Goal: Task Accomplishment & Management: Use online tool/utility

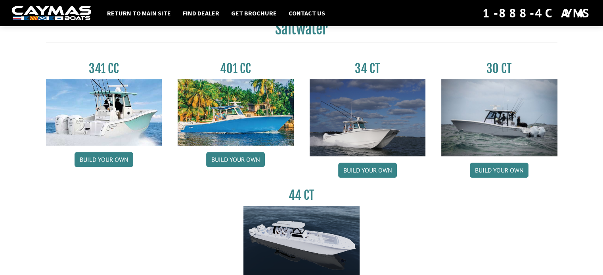
scroll to position [357, 0]
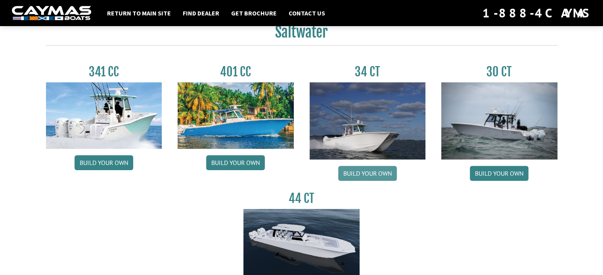
click at [371, 175] on link "Build your own" at bounding box center [367, 173] width 59 height 15
click at [106, 166] on link "Build your own" at bounding box center [103, 162] width 59 height 15
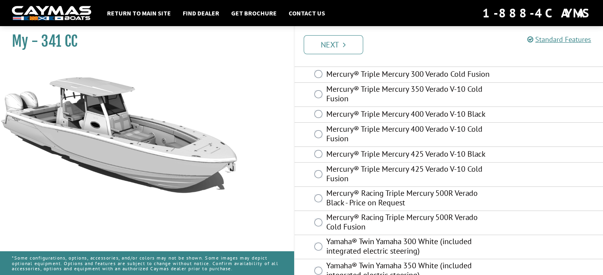
scroll to position [198, 0]
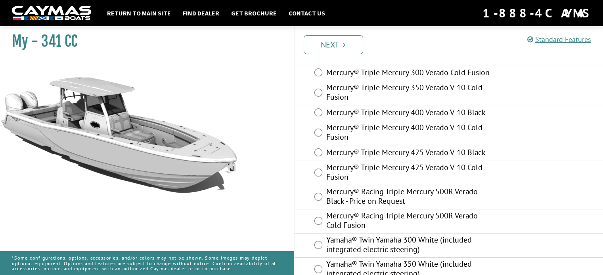
click at [427, 229] on label "Mercury® Racing Triple Mercury 500R Verado Cold Fusion" at bounding box center [409, 221] width 166 height 21
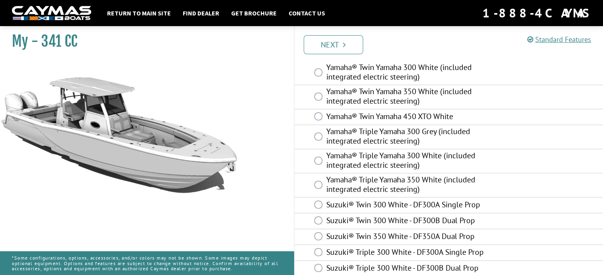
scroll to position [395, 0]
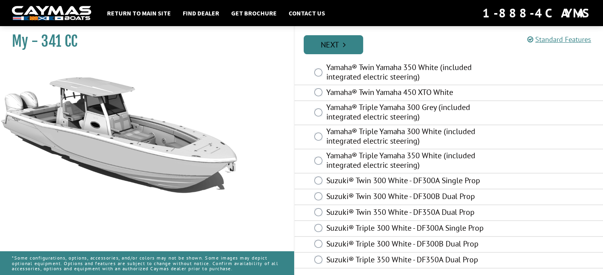
click at [340, 36] on link "Next" at bounding box center [332, 44] width 59 height 19
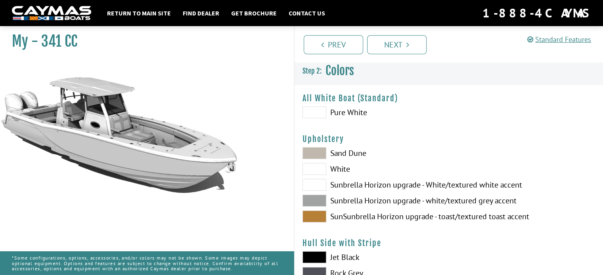
scroll to position [0, 0]
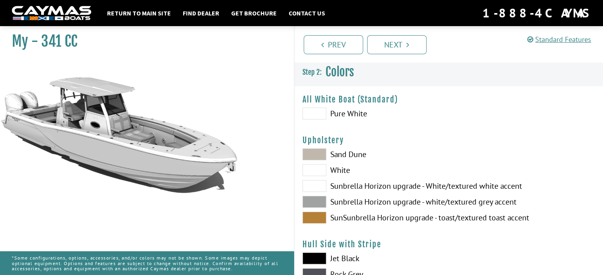
click at [324, 216] on span at bounding box center [314, 218] width 24 height 12
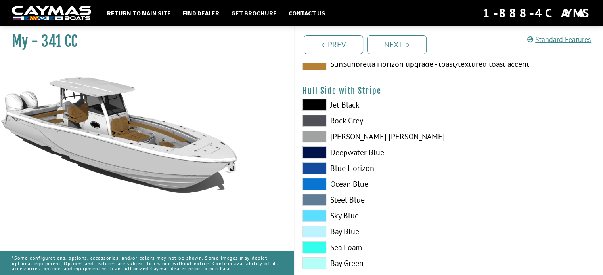
scroll to position [158, 0]
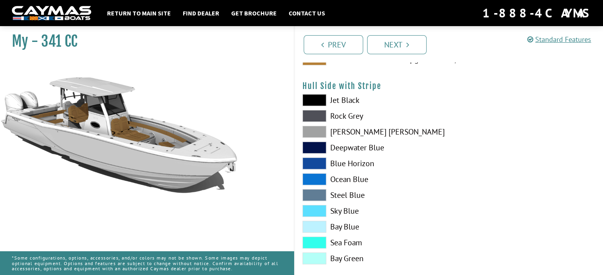
click at [319, 223] on span at bounding box center [314, 227] width 24 height 12
click at [312, 206] on span at bounding box center [314, 211] width 24 height 12
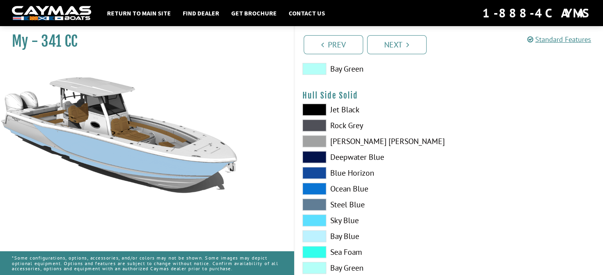
scroll to position [357, 0]
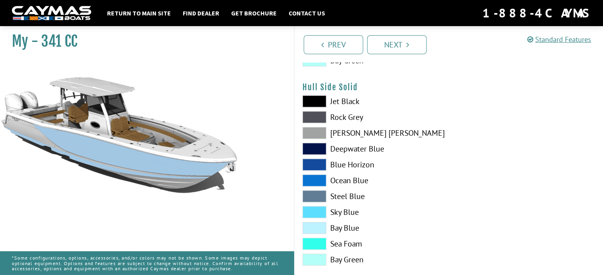
click at [315, 197] on span at bounding box center [314, 197] width 24 height 12
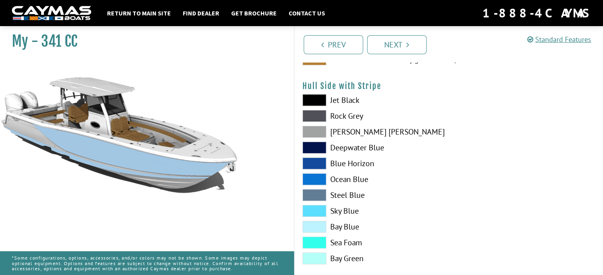
scroll to position [158, 0]
click at [317, 212] on span at bounding box center [314, 211] width 24 height 12
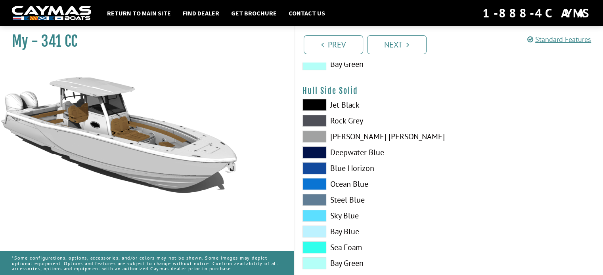
scroll to position [357, 0]
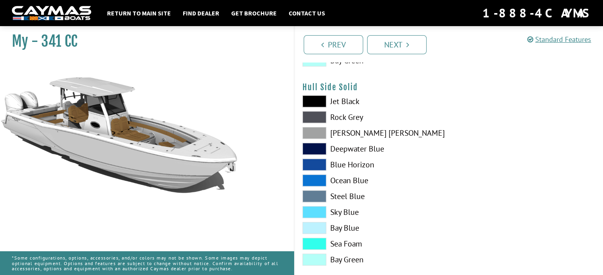
click at [311, 192] on span at bounding box center [314, 197] width 24 height 12
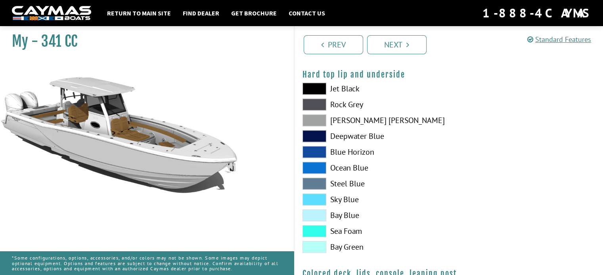
scroll to position [967, 0]
click at [311, 181] on span at bounding box center [314, 184] width 24 height 12
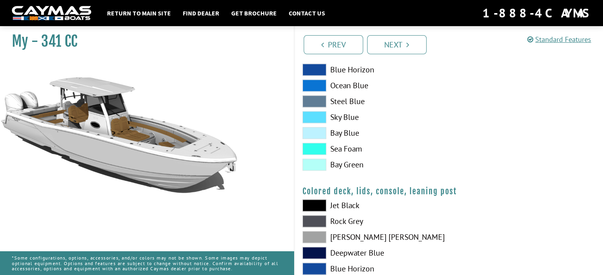
scroll to position [848, 0]
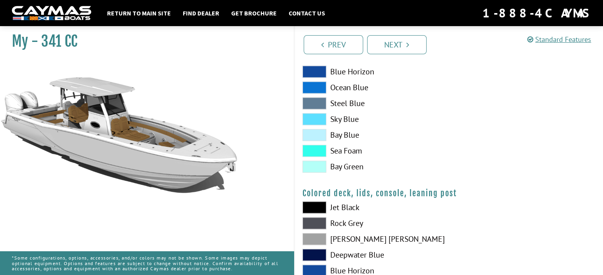
click at [305, 103] on span at bounding box center [314, 103] width 24 height 12
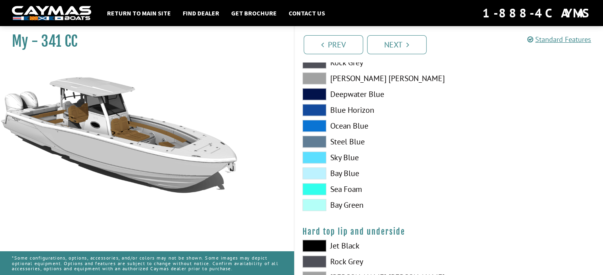
click at [307, 138] on span at bounding box center [314, 142] width 24 height 12
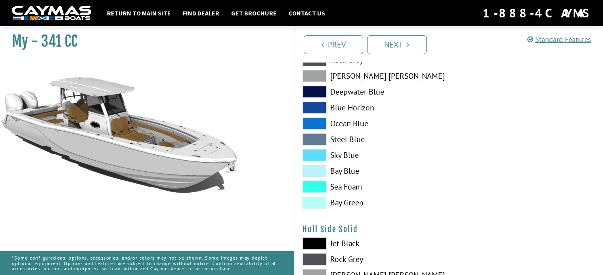
click at [320, 139] on span at bounding box center [314, 140] width 24 height 12
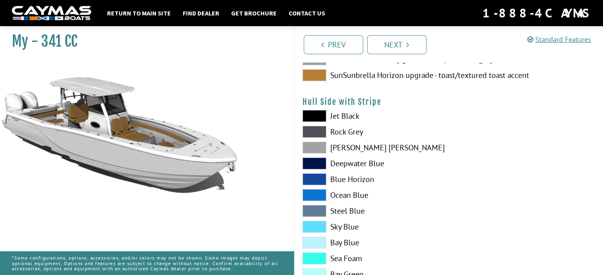
scroll to position [135, 0]
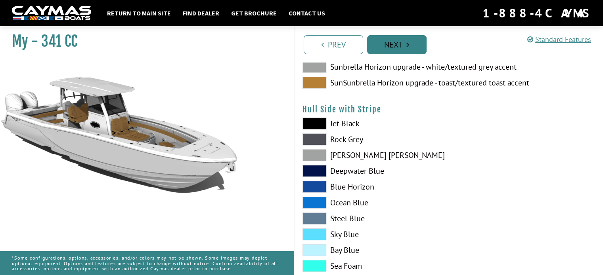
click at [388, 50] on link "Next" at bounding box center [396, 44] width 59 height 19
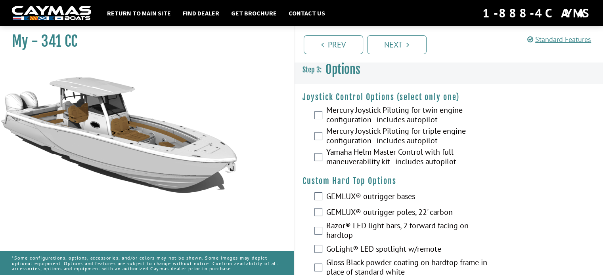
scroll to position [0, 0]
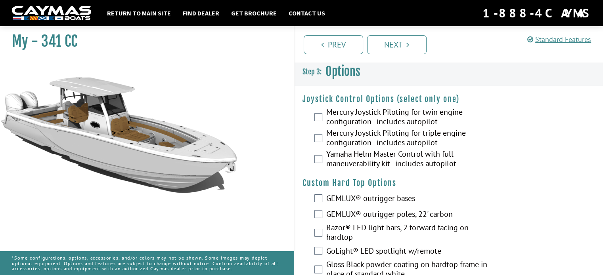
click at [334, 137] on label "Mercury Joystick Piloting for triple engine configuration - includes autopilot" at bounding box center [409, 138] width 166 height 21
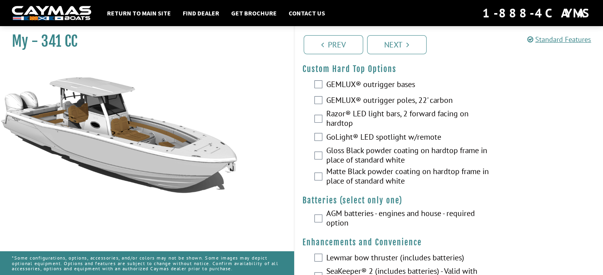
scroll to position [119, 0]
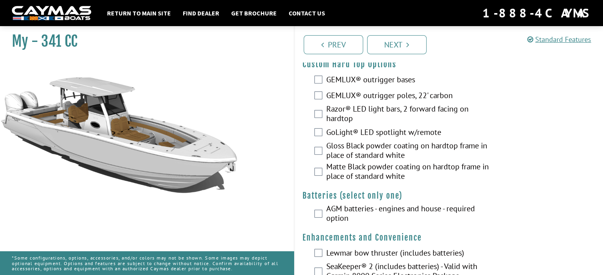
click at [357, 95] on label "GEMLUX® outrigger poles, 22' carbon" at bounding box center [409, 96] width 166 height 11
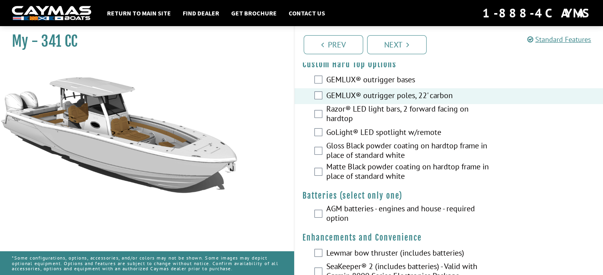
click at [347, 111] on label "Razor® LED light bars, 2 forward facing on hardtop" at bounding box center [409, 114] width 166 height 21
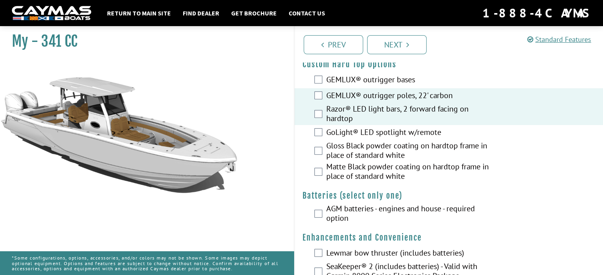
click at [366, 134] on label "GoLight® LED spotlight w/remote" at bounding box center [409, 133] width 166 height 11
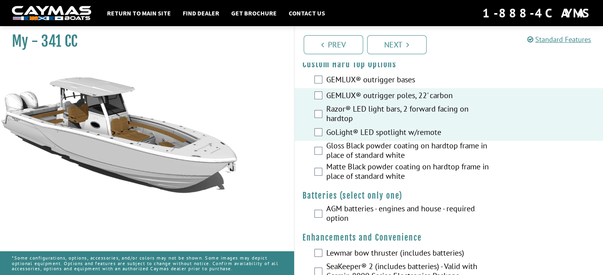
click at [367, 149] on label "Gloss Black powder coating on hardtop frame in place of standard white" at bounding box center [409, 151] width 166 height 21
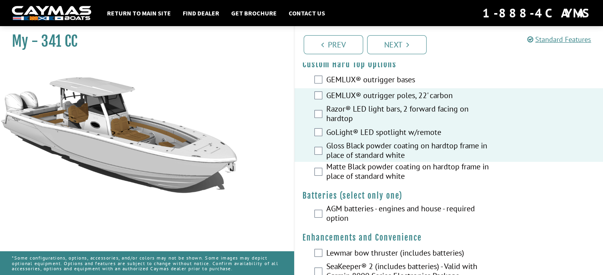
click at [353, 168] on label "Matte Black powder coating on hardtop frame in place of standard white" at bounding box center [409, 172] width 166 height 21
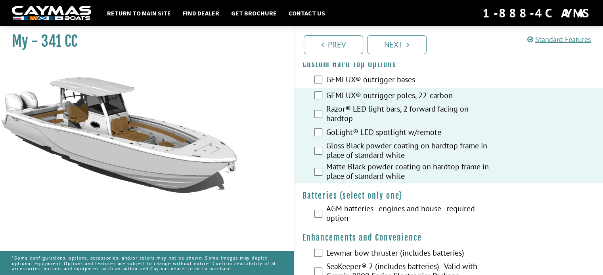
click at [351, 150] on label "Gloss Black powder coating on hardtop frame in place of standard white" at bounding box center [409, 151] width 166 height 21
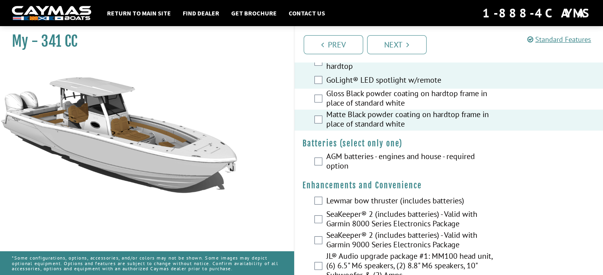
scroll to position [198, 0]
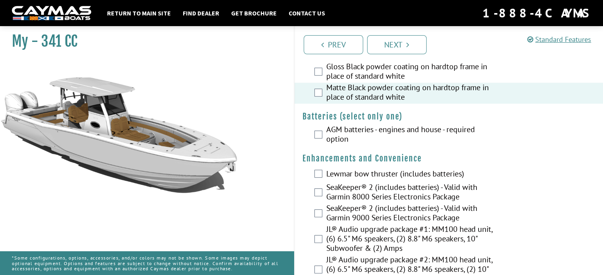
click at [394, 137] on label "AGM batteries - engines and house - required option" at bounding box center [409, 135] width 166 height 21
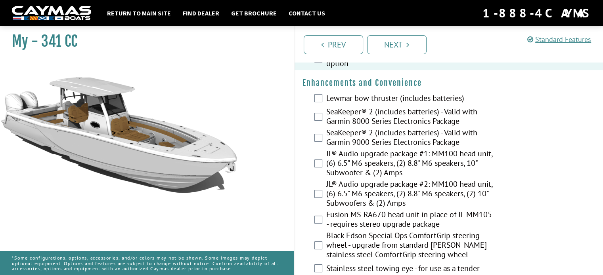
scroll to position [277, 0]
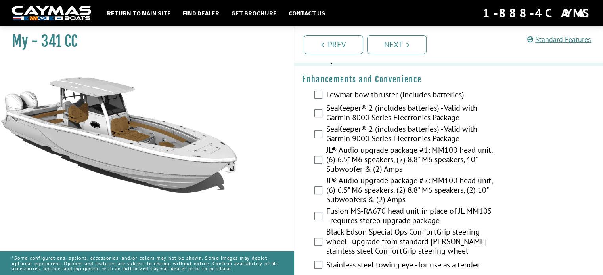
click at [355, 93] on label "Lewmar bow thruster (includes batteries)" at bounding box center [409, 95] width 166 height 11
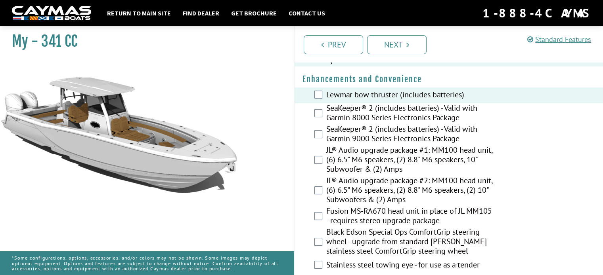
click at [348, 130] on label "SeaKeeper® 2 (includes batteries) - Valid with Garmin 9000 Series Electronics P…" at bounding box center [409, 134] width 166 height 21
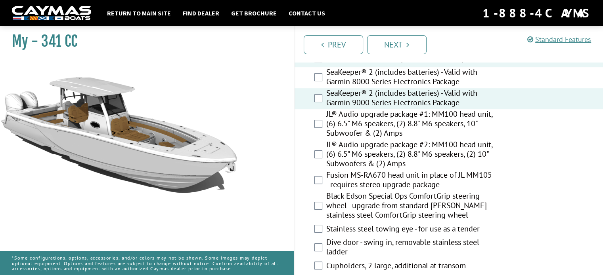
scroll to position [317, 0]
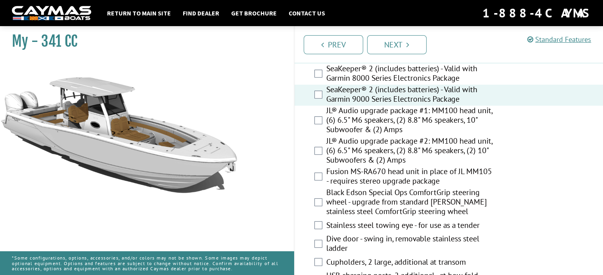
click at [388, 148] on label "JL® Audio upgrade package #2: MM100 head unit, (6) 6.5" M6 speakers, (2) 8.8" M…" at bounding box center [409, 151] width 166 height 31
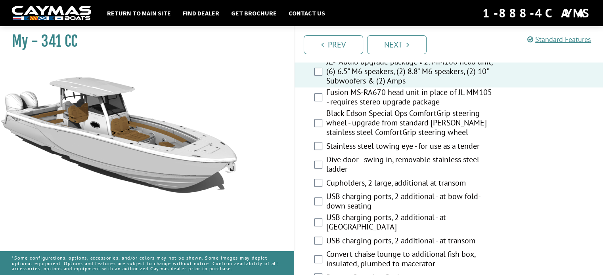
click at [359, 130] on label "Black Edson Special Ops ComfortGrip steering wheel - upgrade from standard [PER…" at bounding box center [409, 124] width 166 height 31
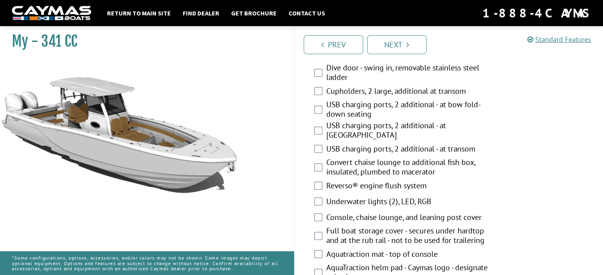
scroll to position [515, 0]
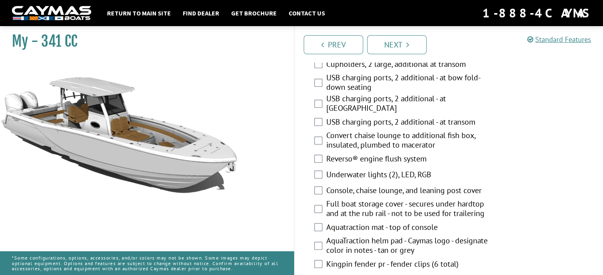
click at [347, 174] on label "Underwater lights (2), LED, RGB" at bounding box center [409, 175] width 166 height 11
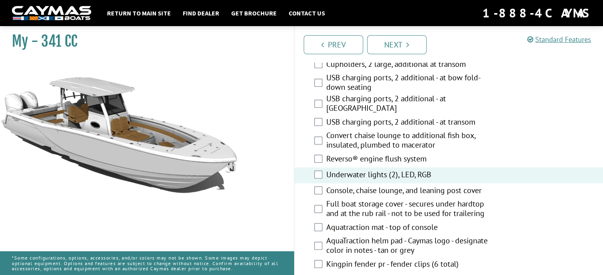
click at [354, 160] on label "Reverso® engine flush system" at bounding box center [409, 159] width 166 height 11
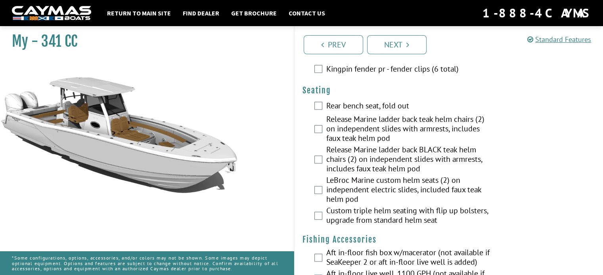
scroll to position [713, 0]
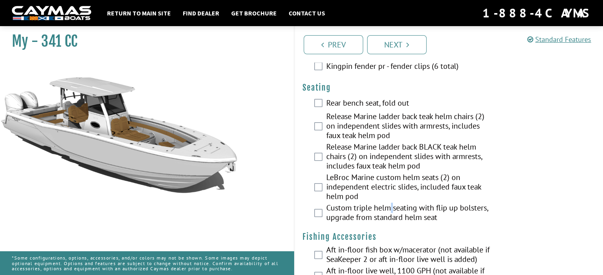
click at [391, 203] on label "Custom triple helm seating with flip up bolsters, upgrade from standard helm se…" at bounding box center [409, 213] width 166 height 21
click at [329, 216] on label "Custom triple helm seating with flip up bolsters, upgrade from standard helm se…" at bounding box center [409, 213] width 166 height 21
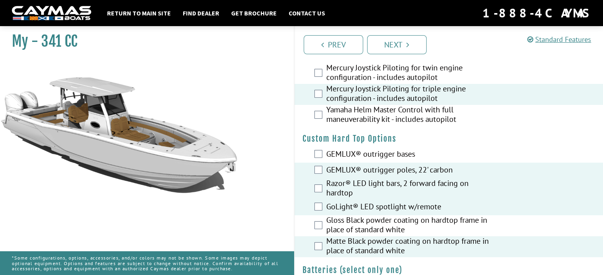
scroll to position [0, 0]
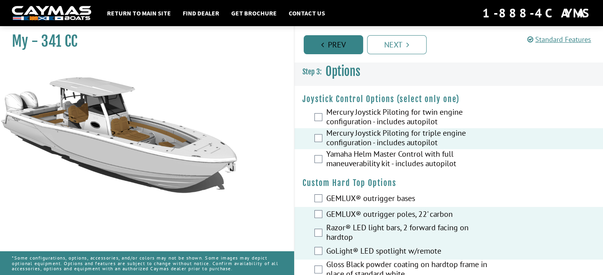
click at [328, 44] on link "Prev" at bounding box center [332, 44] width 59 height 19
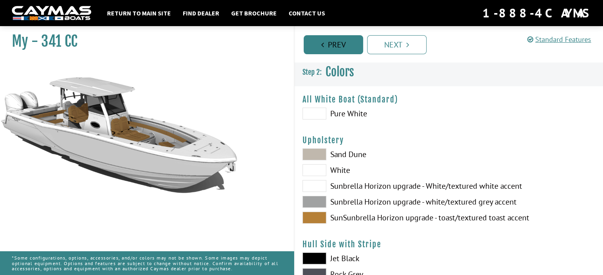
click at [328, 44] on link "Prev" at bounding box center [332, 44] width 59 height 19
